Goal: Transaction & Acquisition: Purchase product/service

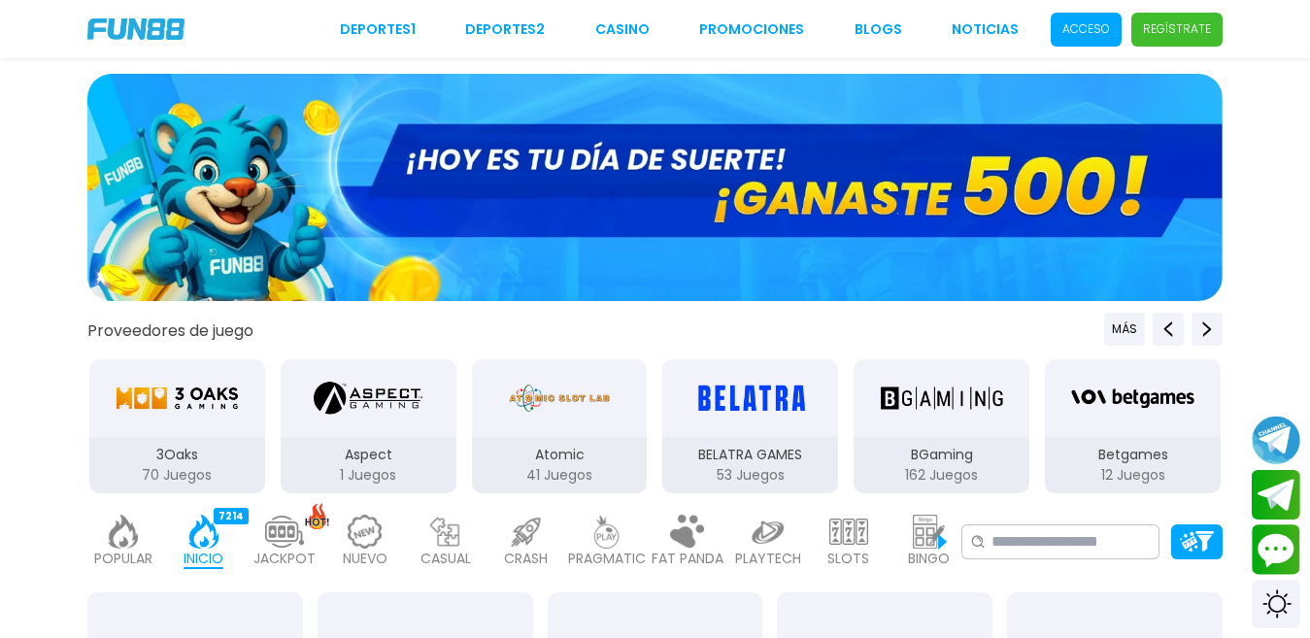
click at [1088, 29] on p "Acceso" at bounding box center [1086, 28] width 48 height 17
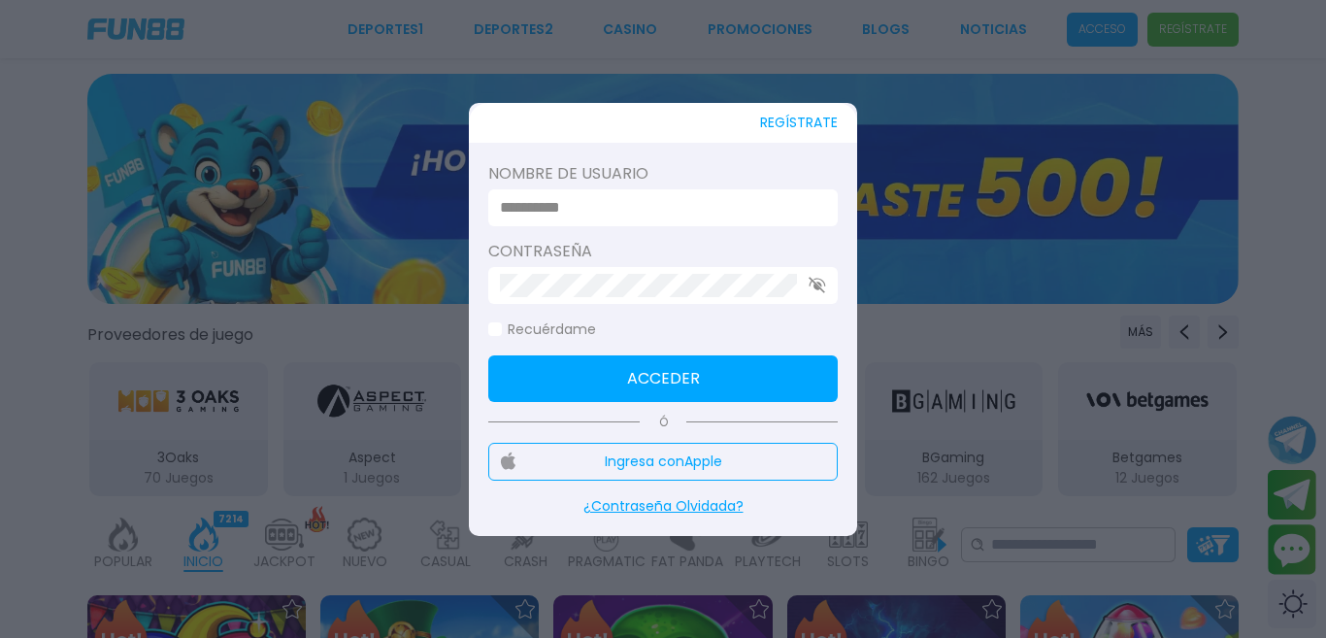
click at [765, 215] on input at bounding box center [657, 207] width 315 height 23
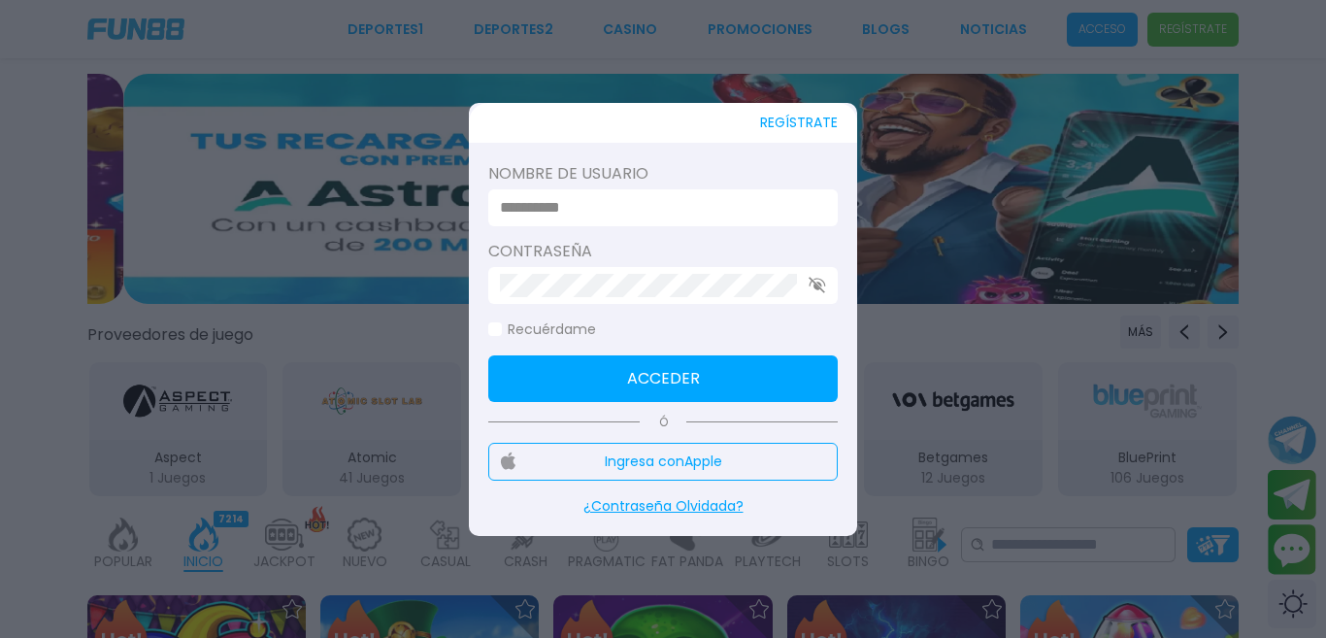
type input "********"
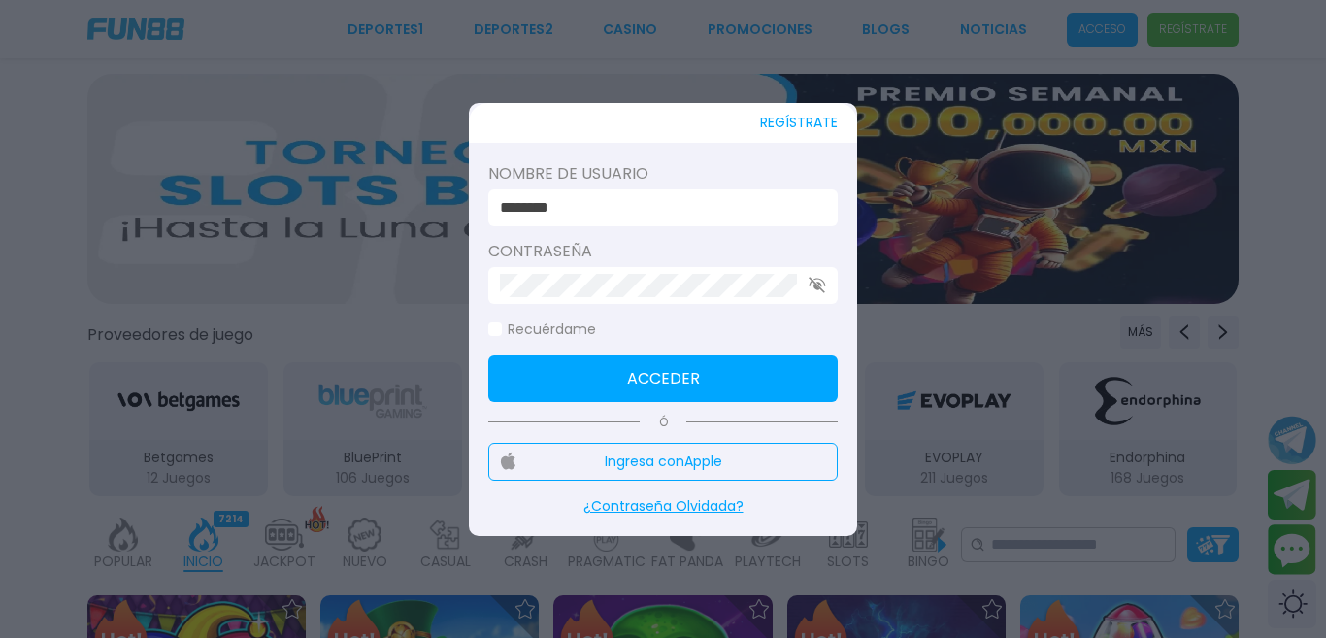
click at [702, 374] on button "Acceder" at bounding box center [663, 378] width 350 height 47
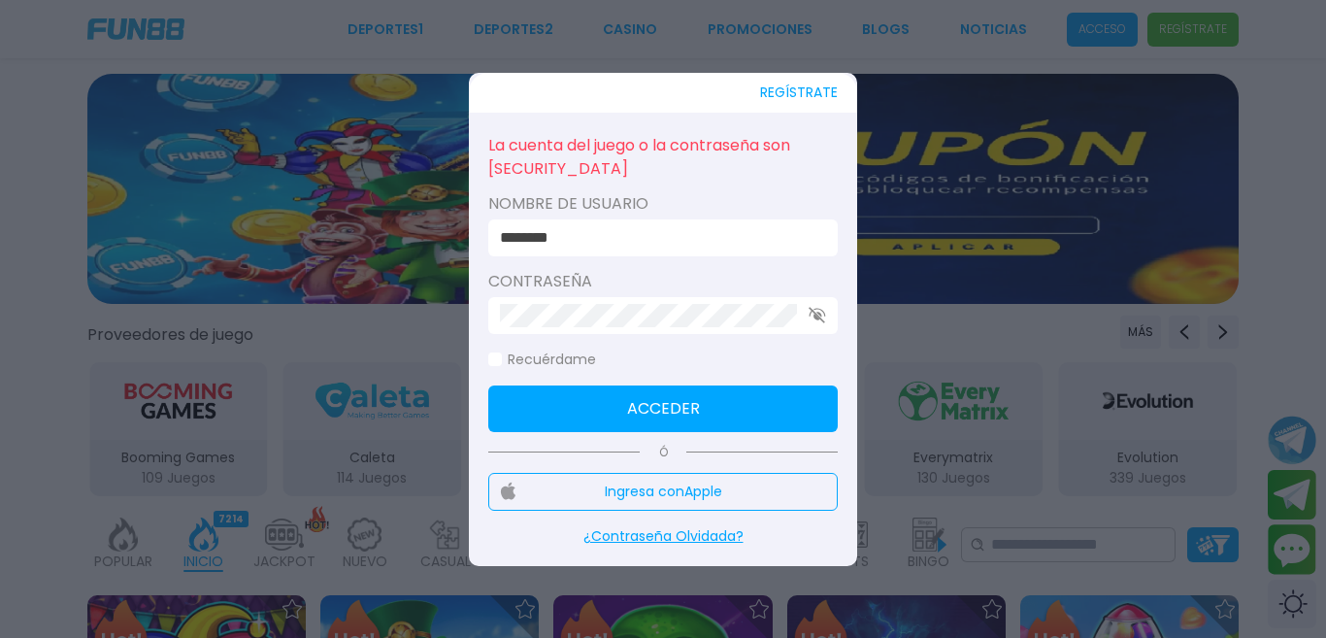
click at [815, 318] on icon "button" at bounding box center [817, 315] width 17 height 17
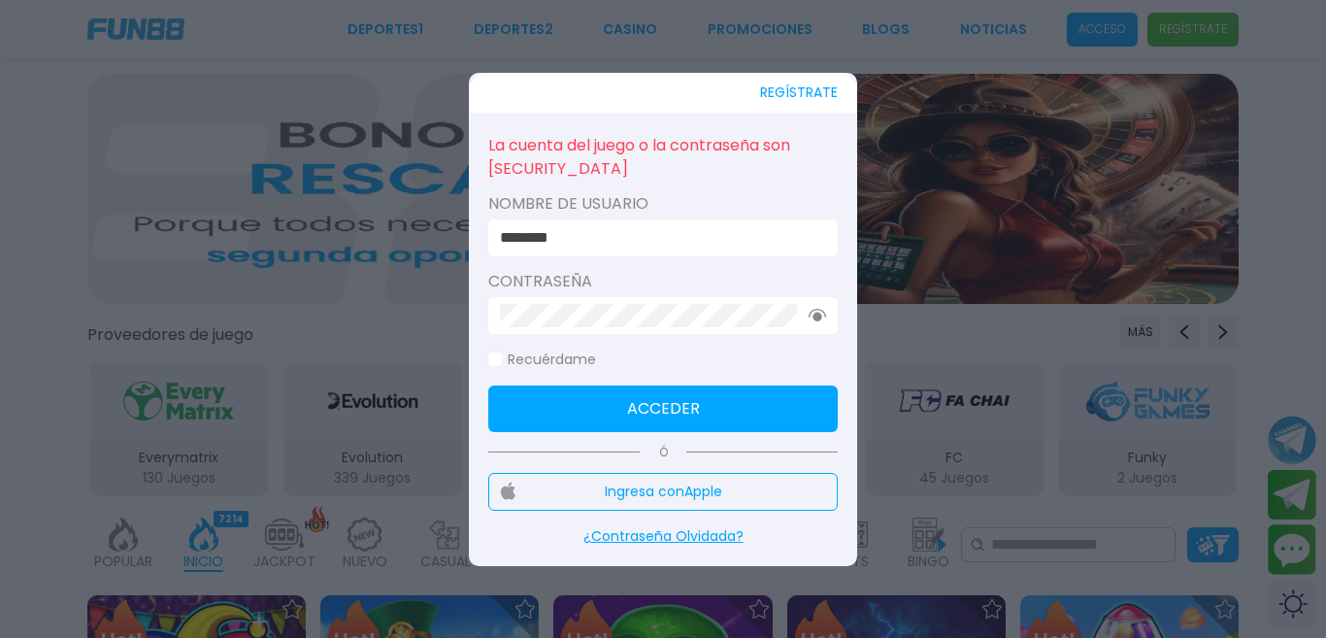
click at [673, 400] on button "Acceder" at bounding box center [663, 408] width 350 height 47
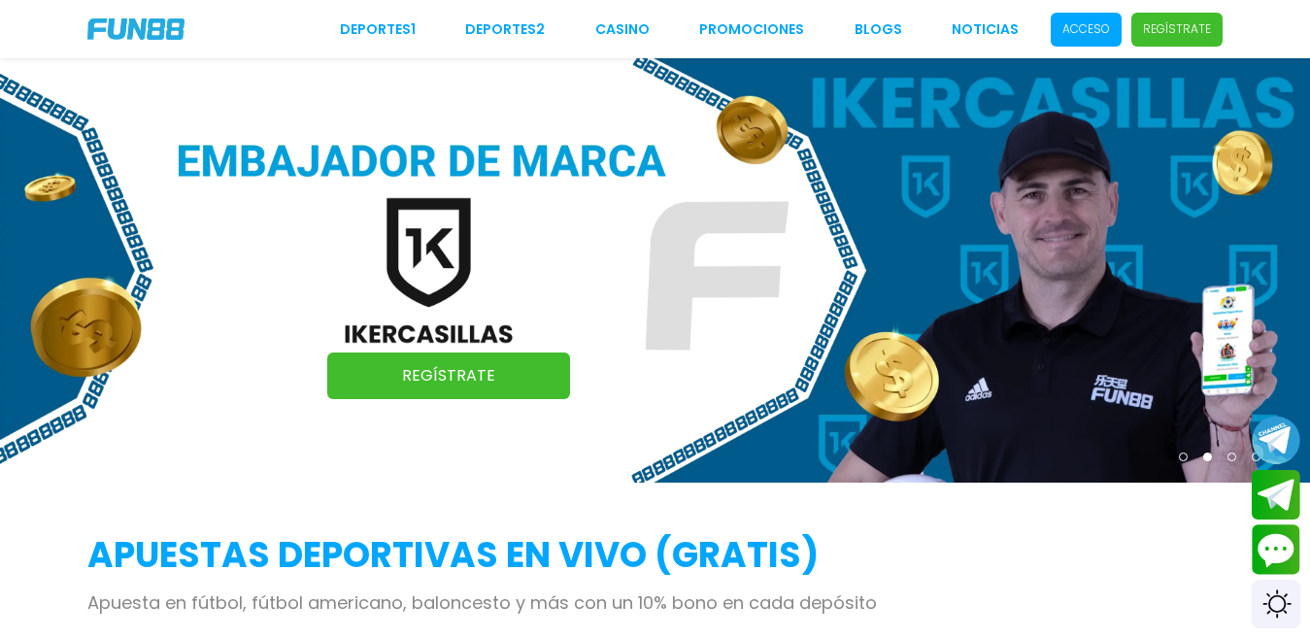
click at [1095, 28] on p "Acceso" at bounding box center [1086, 28] width 48 height 17
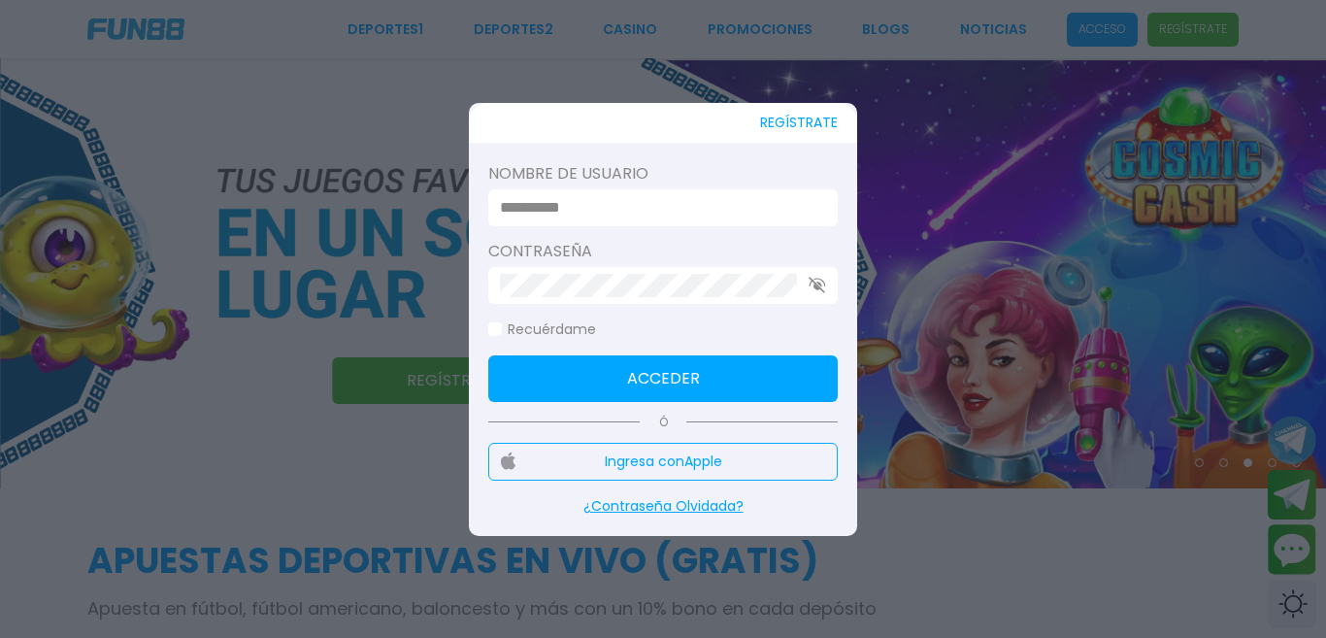
click at [787, 212] on input at bounding box center [657, 207] width 315 height 23
type input "********"
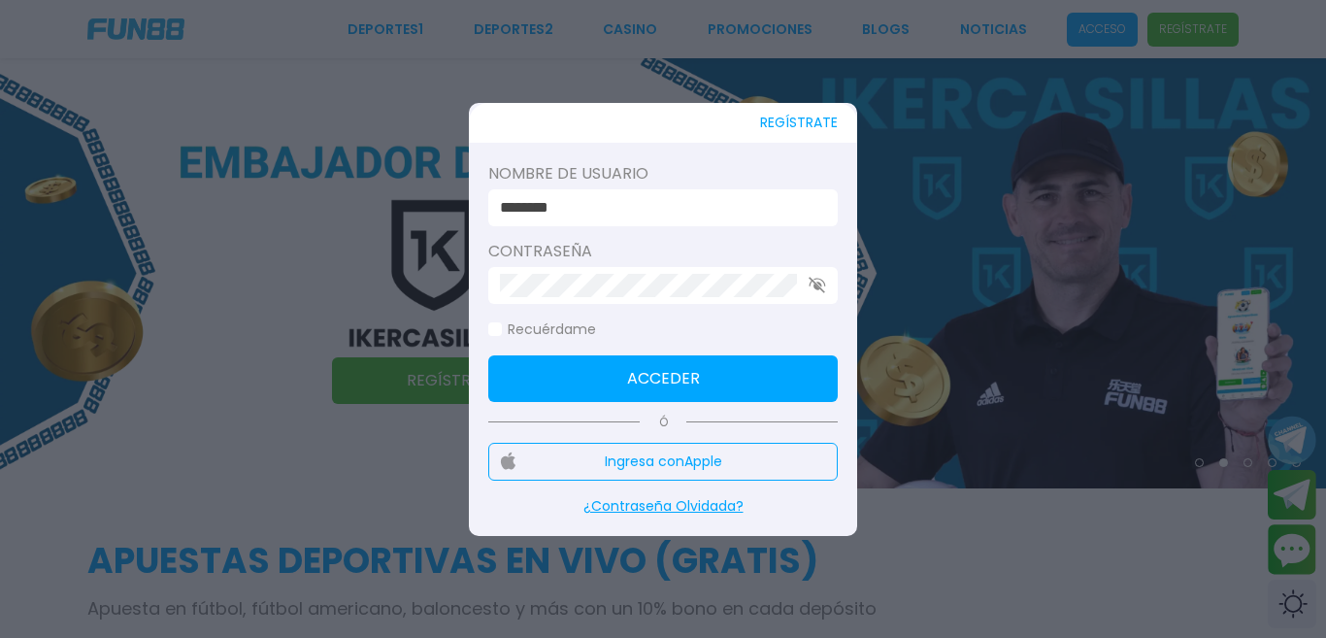
click at [728, 384] on button "Acceder" at bounding box center [663, 378] width 350 height 47
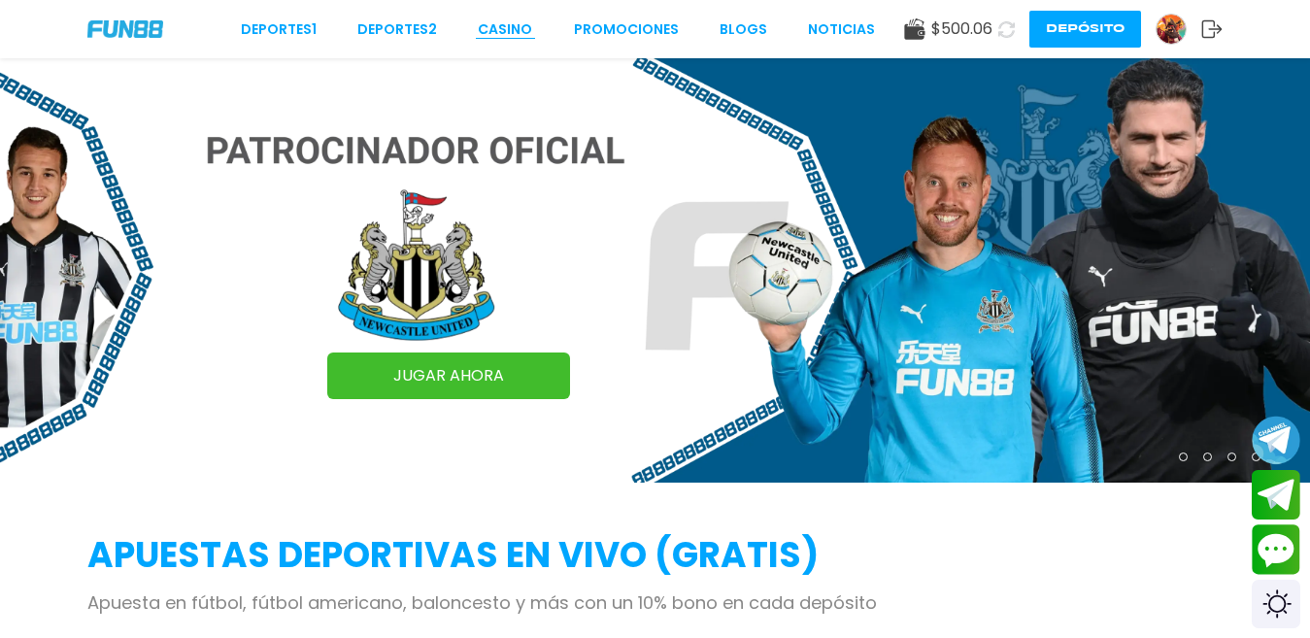
click at [516, 35] on link "CASINO" at bounding box center [505, 29] width 54 height 20
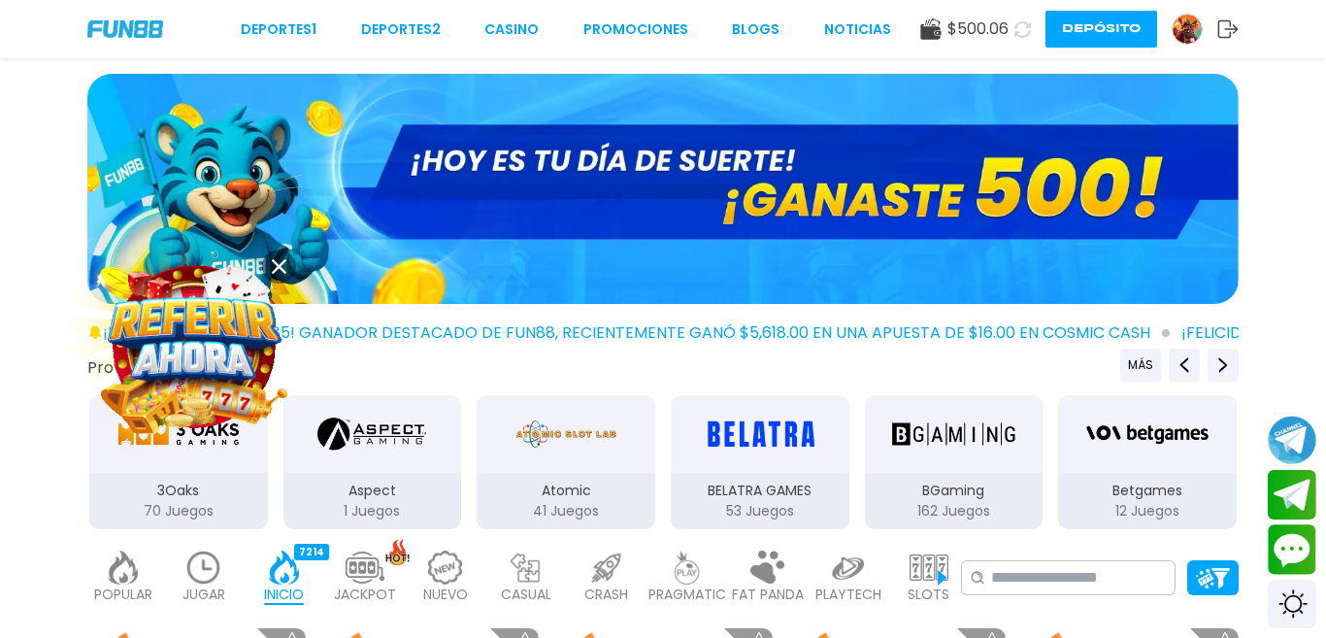
click at [433, 570] on img at bounding box center [445, 567] width 39 height 34
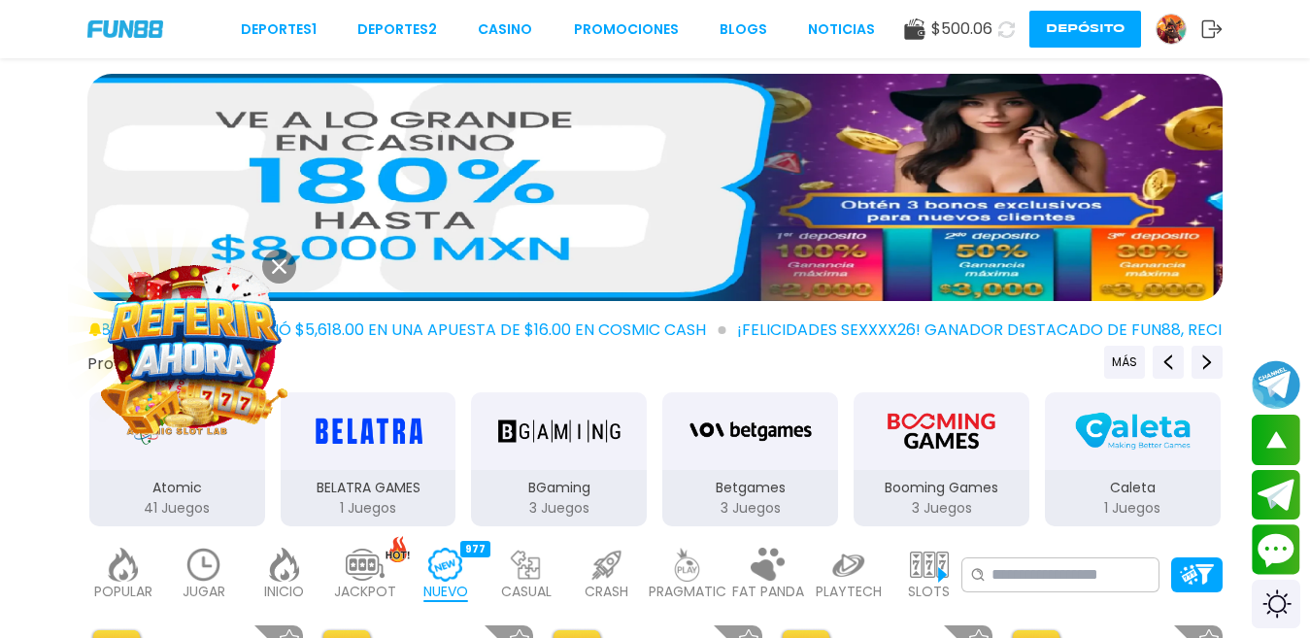
scroll to position [481, 0]
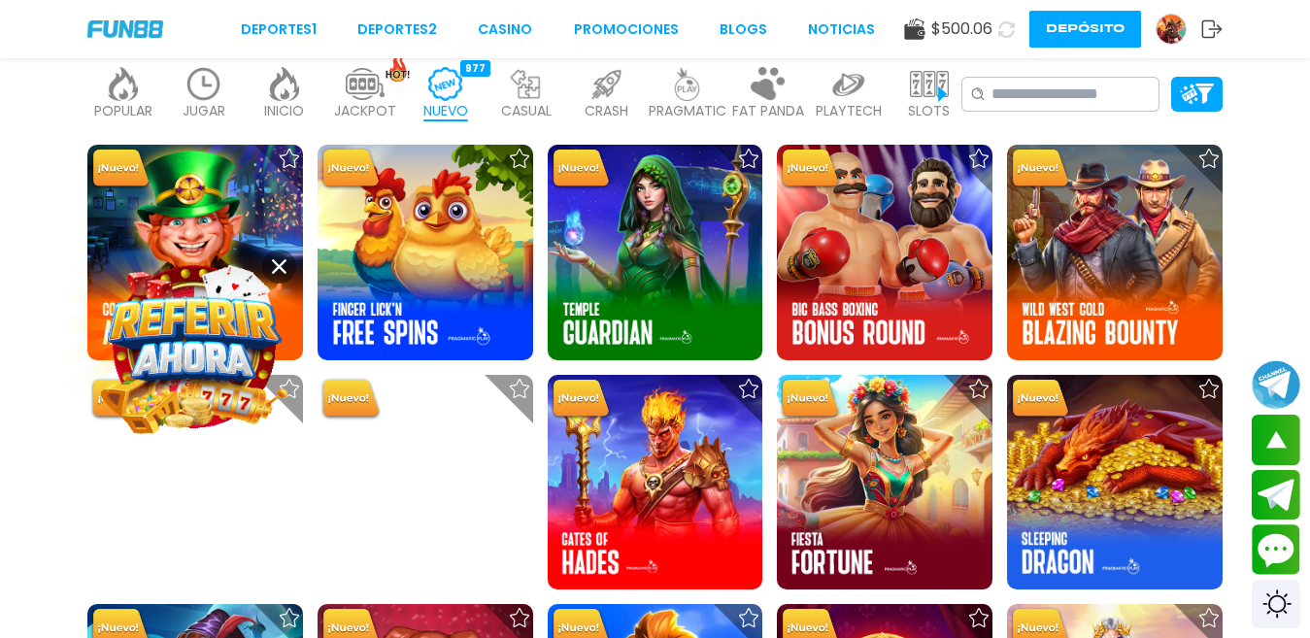
click at [273, 268] on icon at bounding box center [279, 266] width 15 height 15
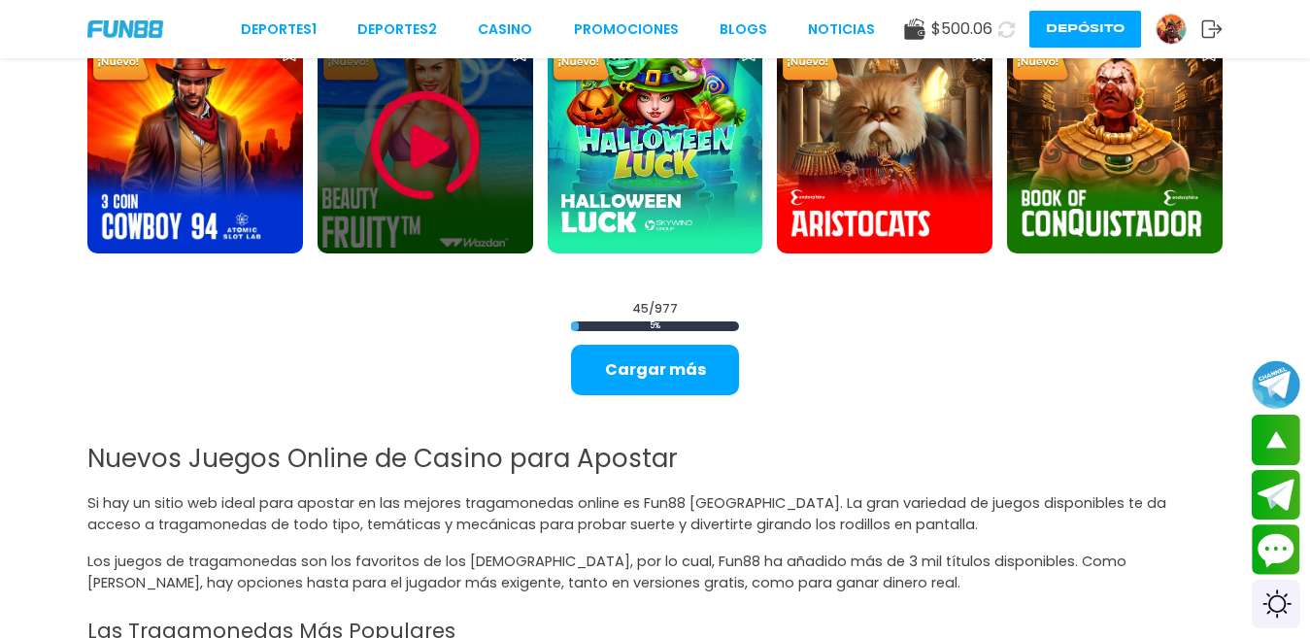
scroll to position [2494, 0]
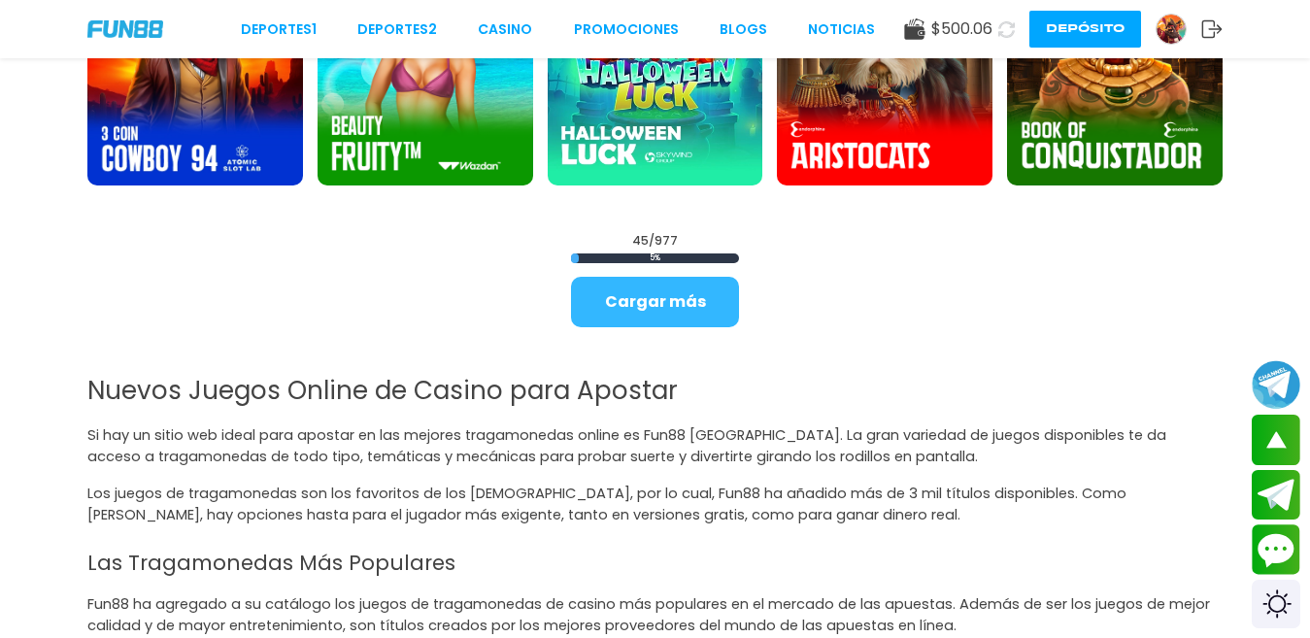
click at [620, 296] on button "Cargar más" at bounding box center [655, 302] width 168 height 50
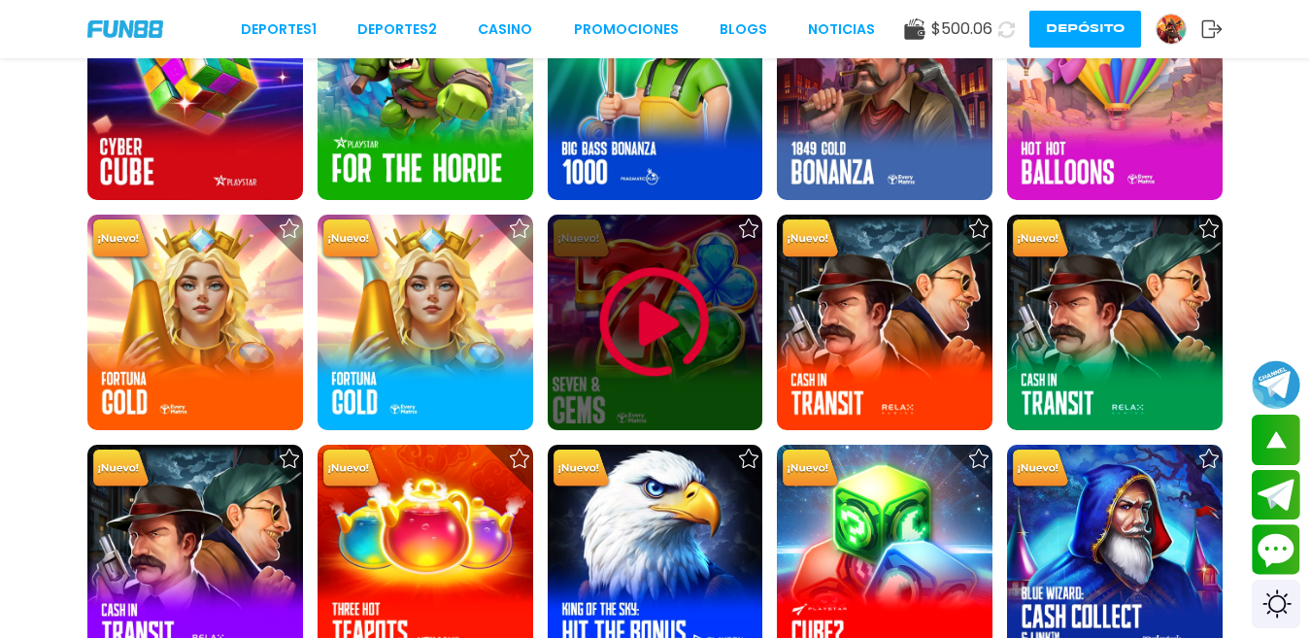
scroll to position [3630, 0]
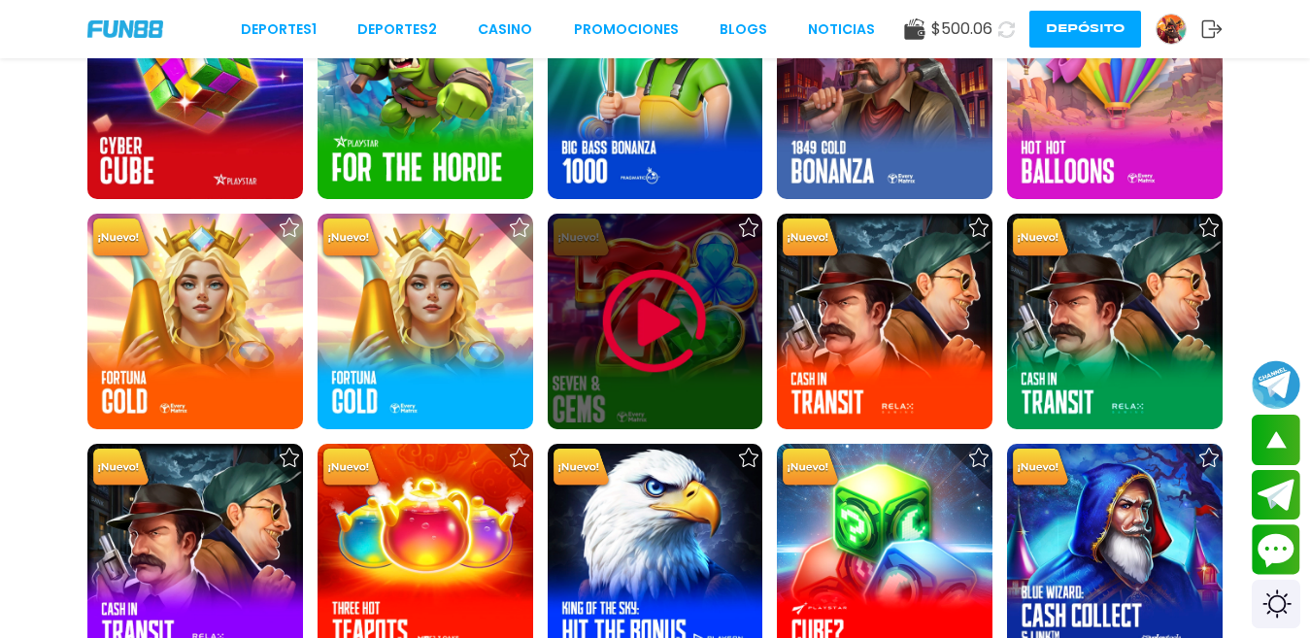
click at [620, 296] on img at bounding box center [654, 321] width 117 height 117
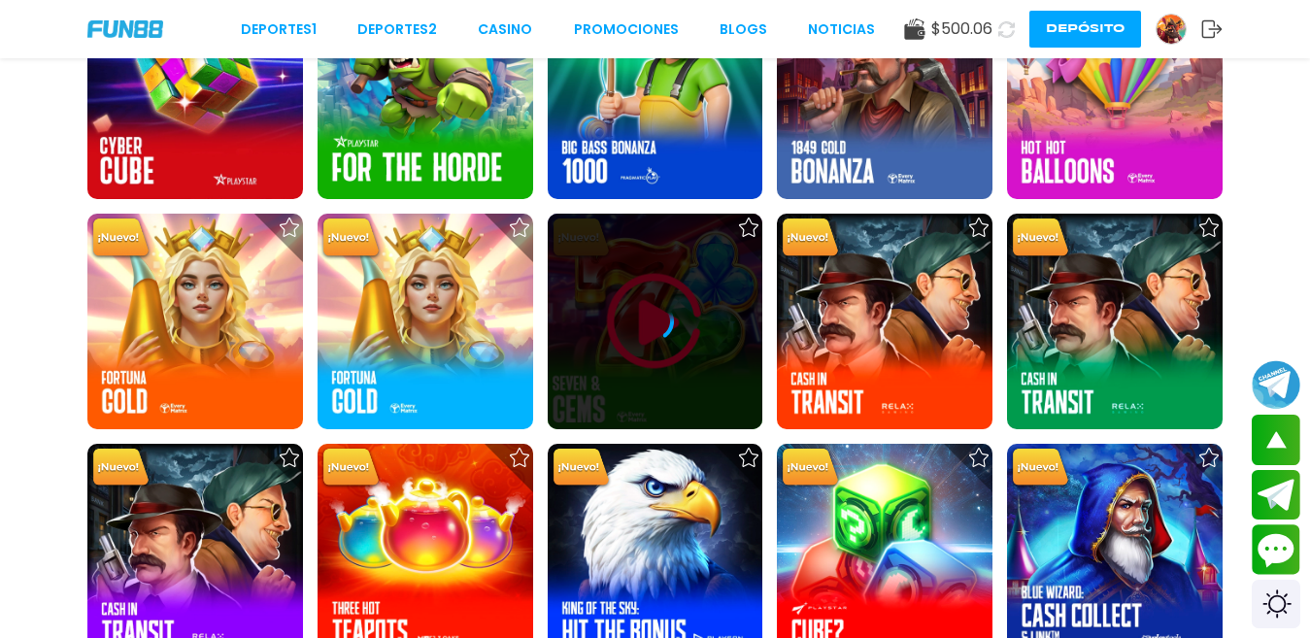
scroll to position [3884, 0]
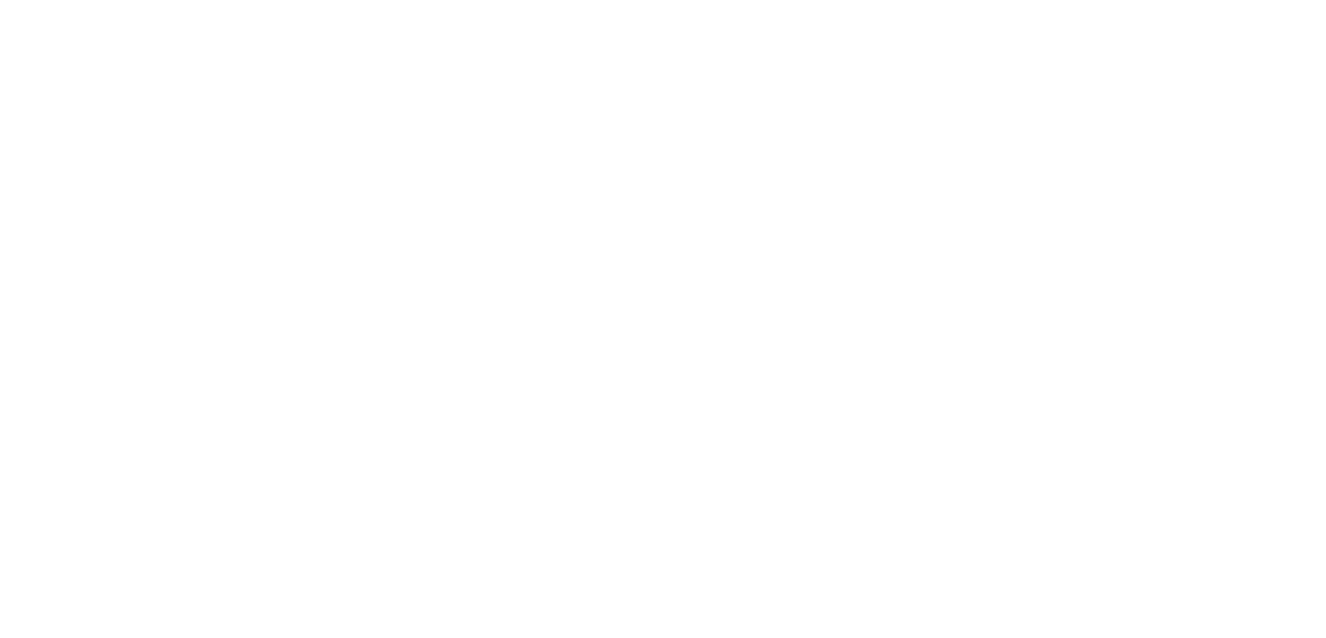
drag, startPoint x: 620, startPoint y: 296, endPoint x: 0, endPoint y: 506, distance: 654.9
click at [0, 506] on body at bounding box center [663, 319] width 1326 height 638
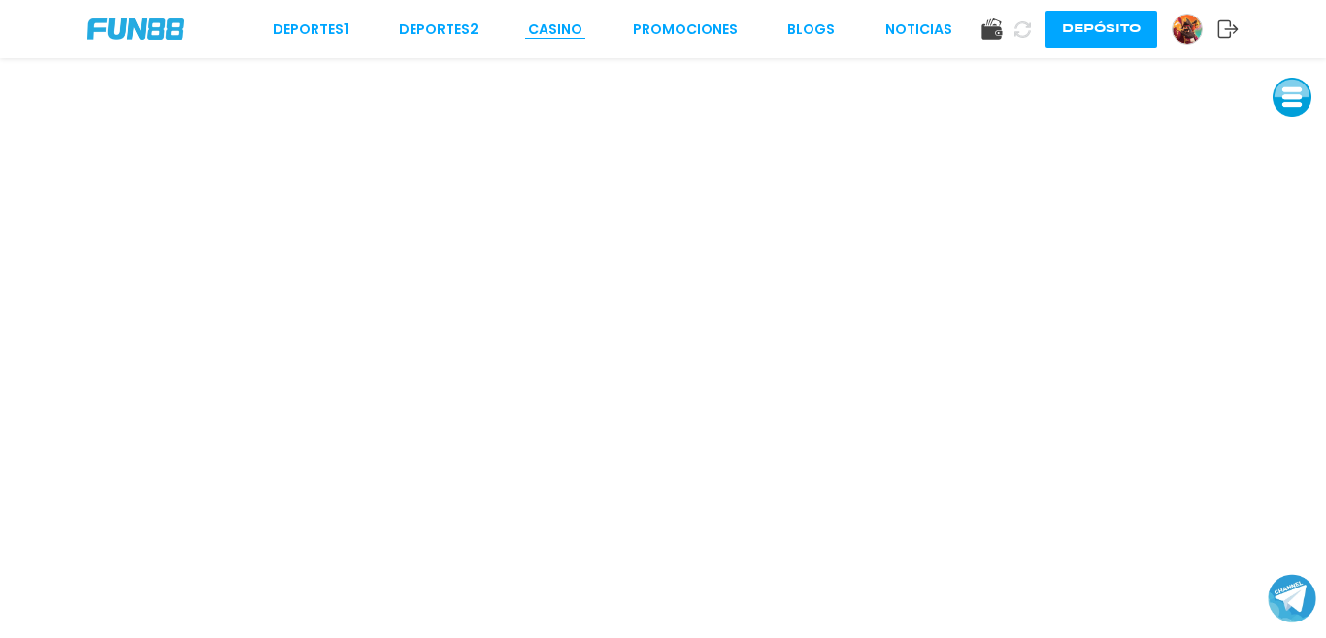
click at [563, 32] on link "CASINO" at bounding box center [555, 29] width 54 height 20
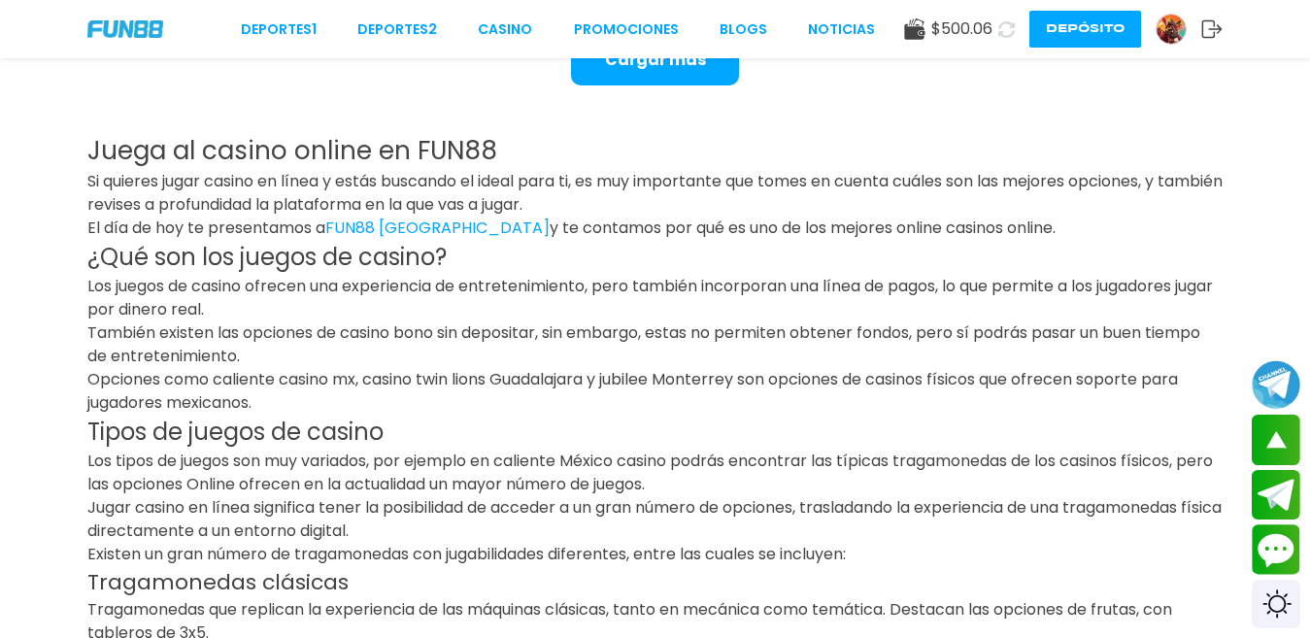
scroll to position [2699, 0]
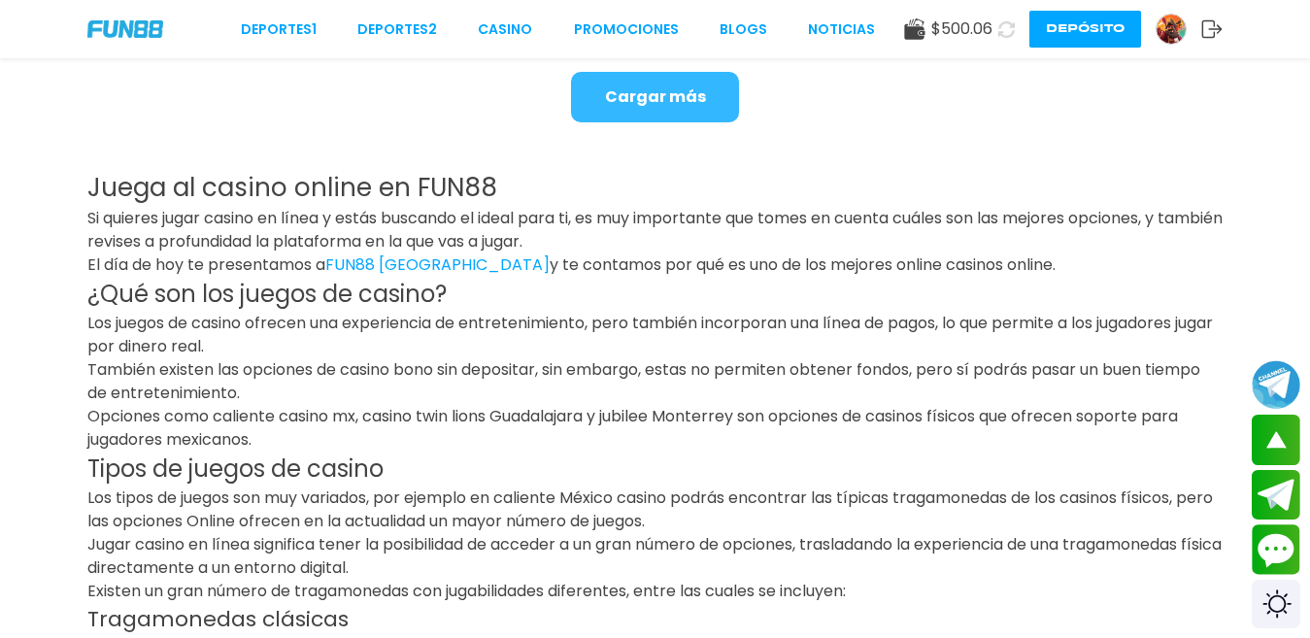
click at [679, 83] on button "Cargar más" at bounding box center [655, 97] width 168 height 50
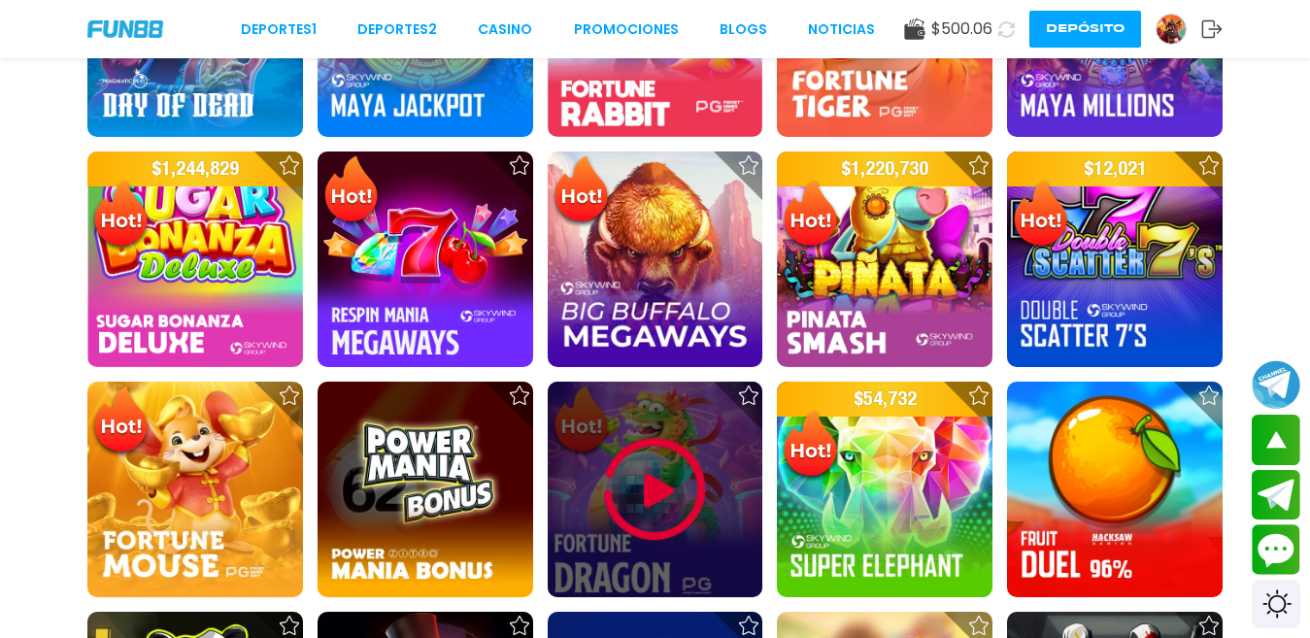
scroll to position [379, 0]
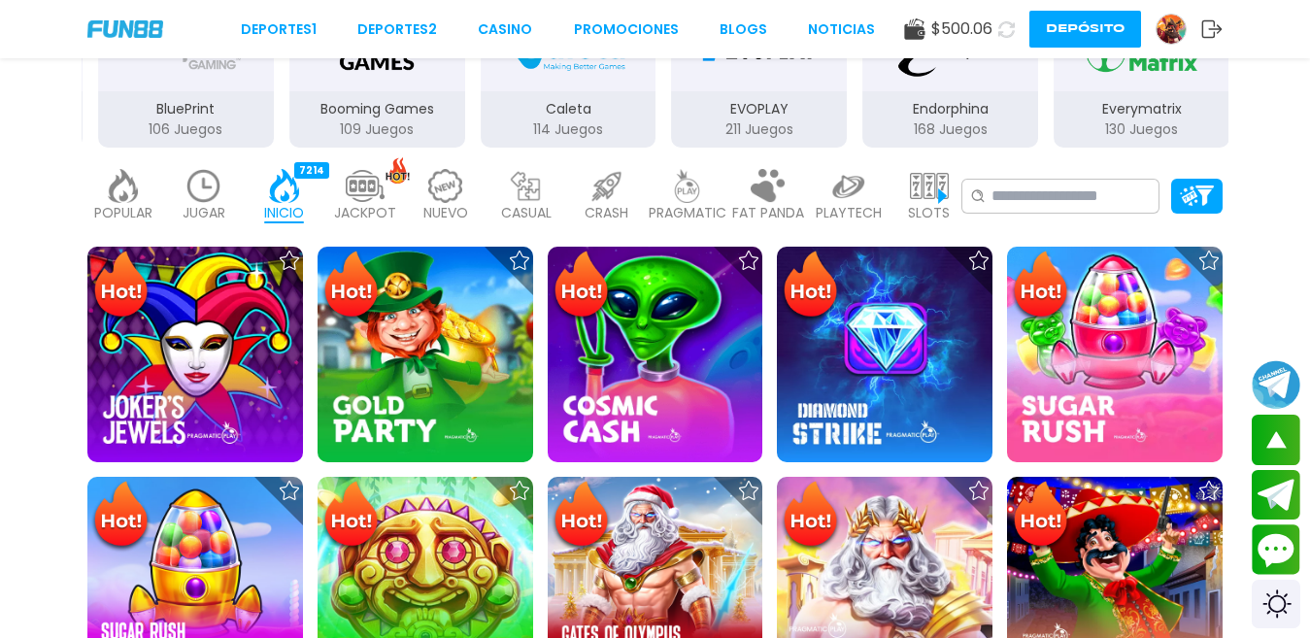
click at [455, 189] on img at bounding box center [445, 186] width 39 height 34
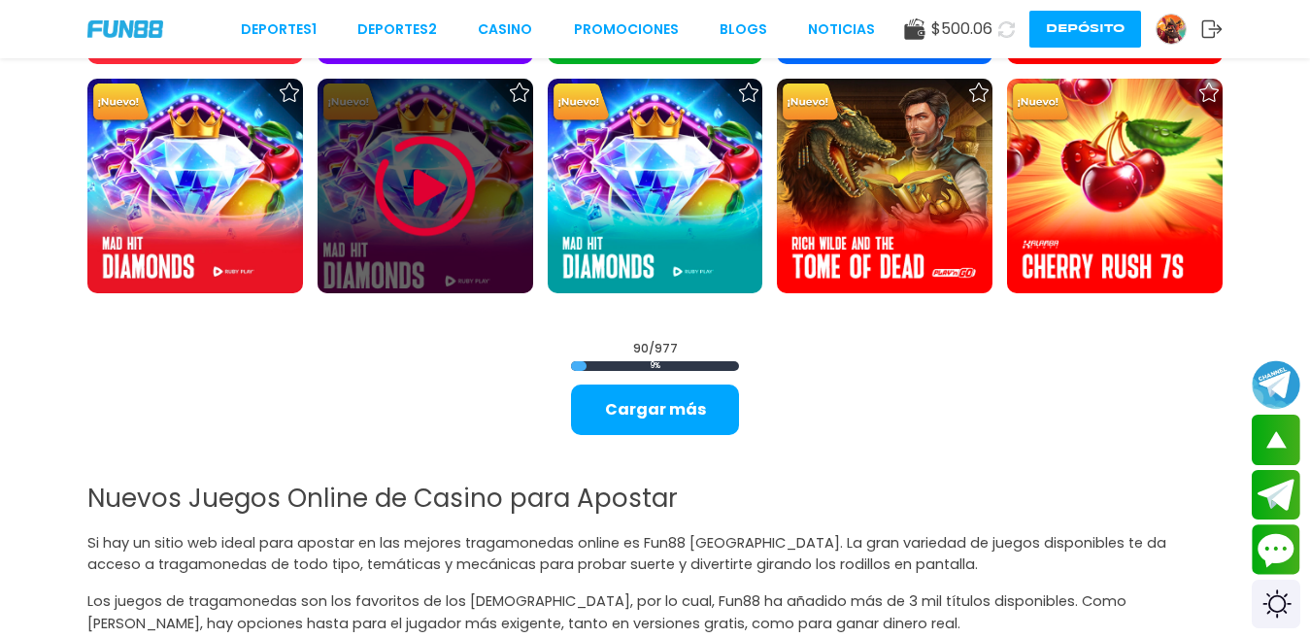
scroll to position [4524, 0]
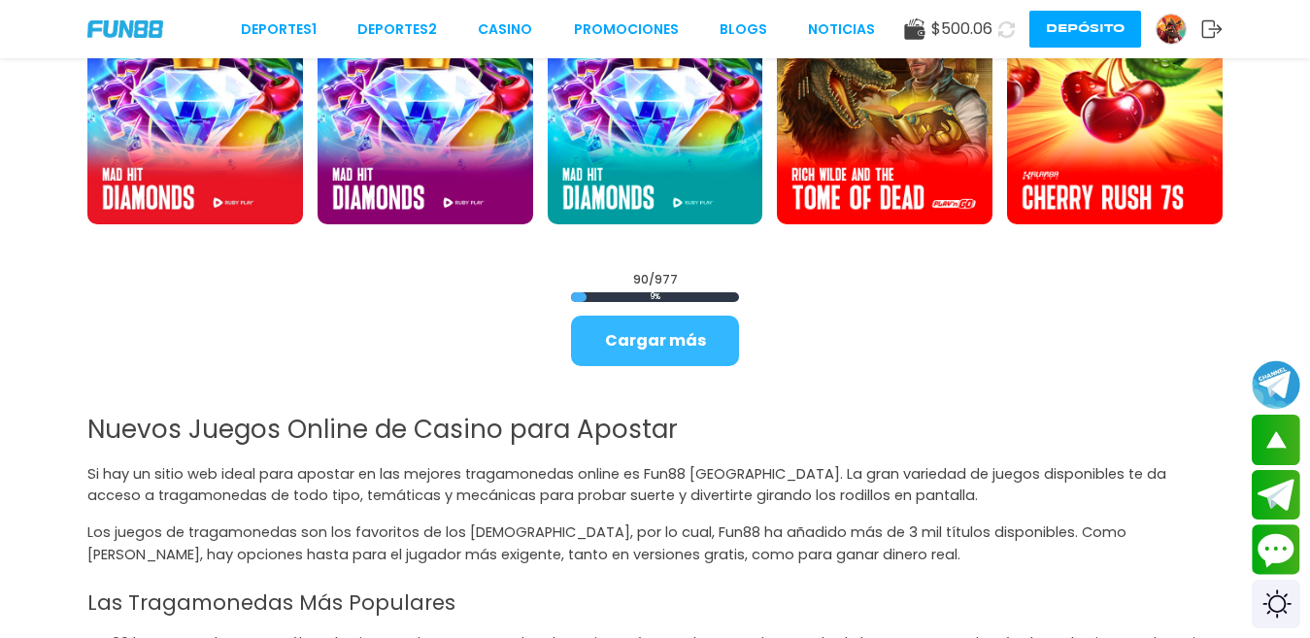
click at [664, 350] on button "Cargar más" at bounding box center [655, 341] width 168 height 50
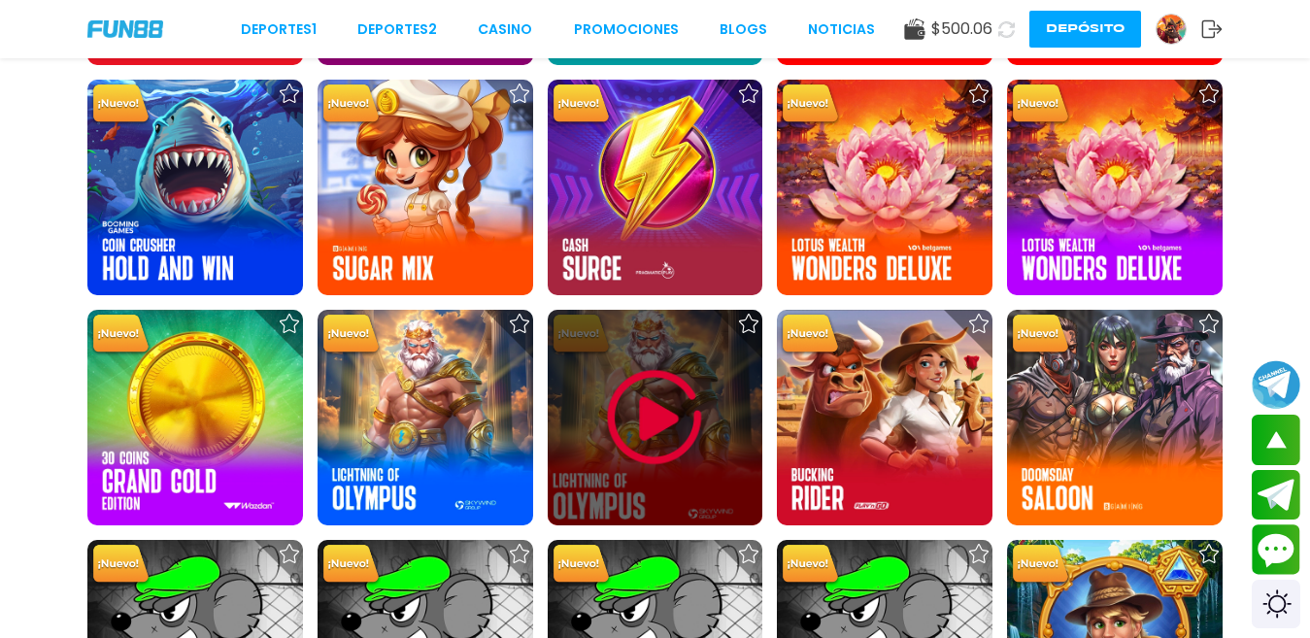
scroll to position [4684, 0]
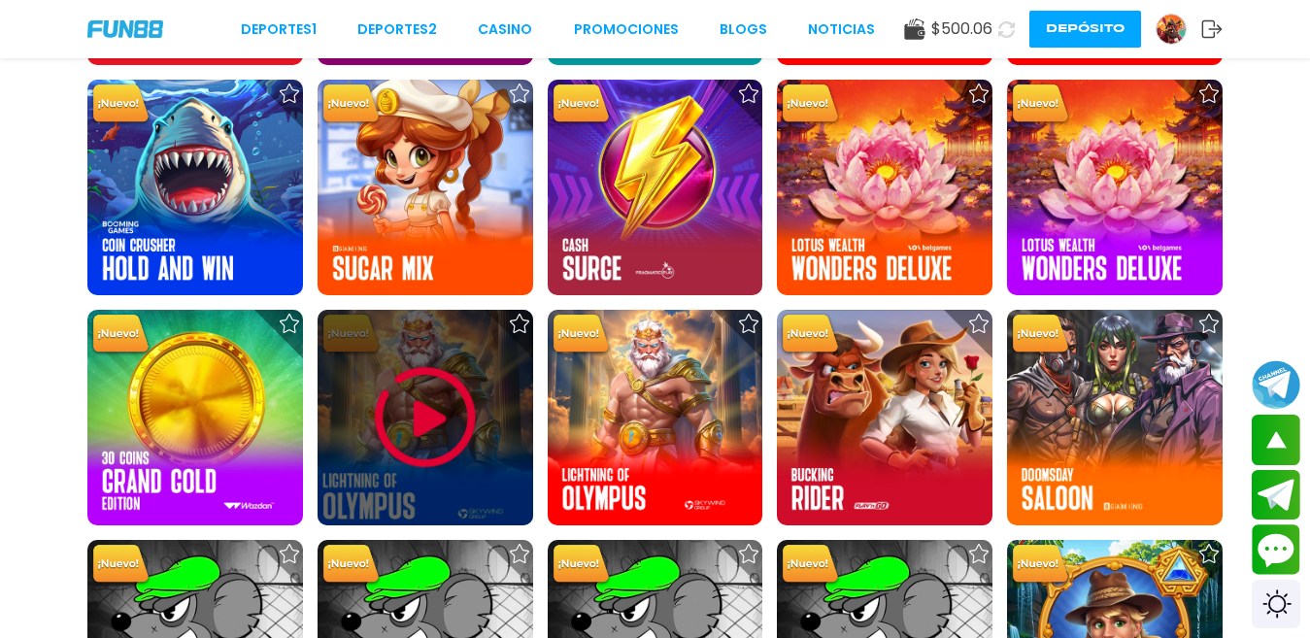
click at [447, 419] on img at bounding box center [425, 417] width 117 height 117
